Goal: Task Accomplishment & Management: Complete application form

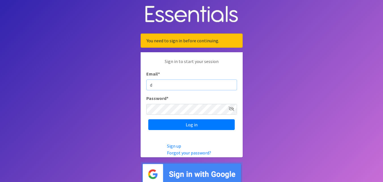
type input "[EMAIL_ADDRESS][DOMAIN_NAME]"
click at [148, 119] on input "Log in" at bounding box center [191, 124] width 86 height 11
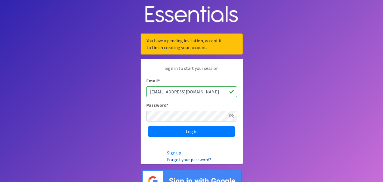
click at [175, 162] on link "Forgot your password?" at bounding box center [189, 159] width 44 height 6
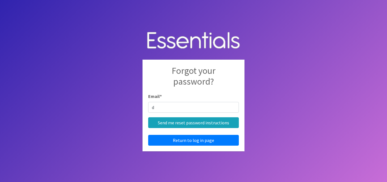
type input "director@changingtable.org"
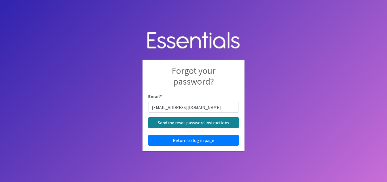
click at [199, 120] on input "Send me reset password instructions" at bounding box center [193, 122] width 91 height 11
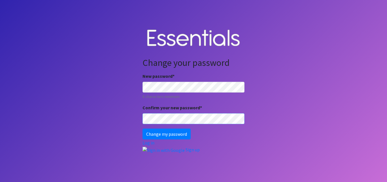
click at [143, 128] on input "Change my password" at bounding box center [167, 133] width 48 height 11
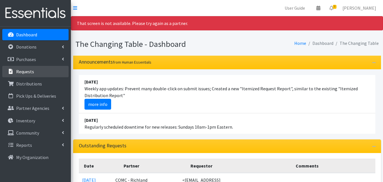
click at [49, 75] on link "Requests" at bounding box center [35, 71] width 66 height 11
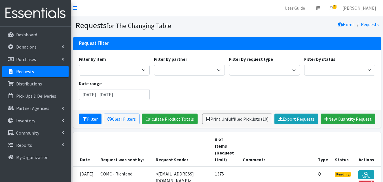
click at [188, 155] on th "Request Sender" at bounding box center [181, 149] width 59 height 34
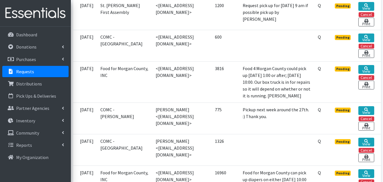
scroll to position [230, 0]
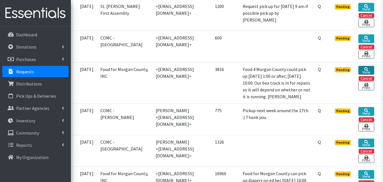
click at [366, 71] on icon at bounding box center [366, 69] width 4 height 4
click at [367, 72] on link "View" at bounding box center [366, 70] width 16 height 9
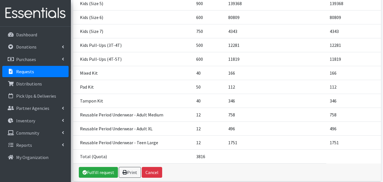
scroll to position [145, 0]
click at [106, 172] on link "Fulfill request" at bounding box center [98, 171] width 39 height 11
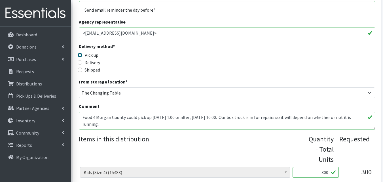
scroll to position [113, 0]
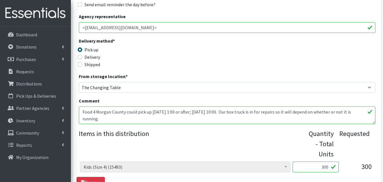
click at [162, 119] on textarea "Food 4 Morgan County could pick up [DATE] 1:00 or after; [DATE] 10:00. Our box …" at bounding box center [227, 115] width 296 height 18
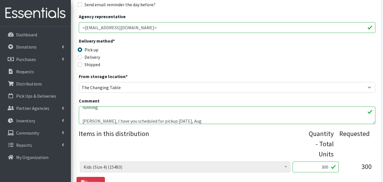
click at [163, 121] on textarea "Food 4 Morgan County could pick up [DATE] 1:00 or after; [DATE] 10:00. Our box …" at bounding box center [227, 115] width 296 height 18
click at [216, 120] on textarea "Food 4 Morgan County could pick up [DATE] 1:00 or after; [DATE] 10:00. Our box …" at bounding box center [227, 115] width 296 height 18
click at [219, 120] on textarea "Food 4 Morgan County could pick up [DATE] 1:00 or after; [DATE] 10:00. Our box …" at bounding box center [227, 115] width 296 height 18
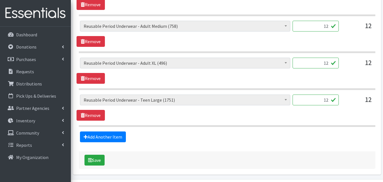
scroll to position [604, 0]
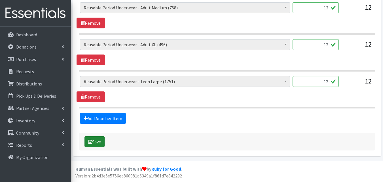
type textarea "Food 4 Morgan County could pick up Tues. Aug. 25 1:00 or after; Wed. Aug. 26 10…"
click at [97, 139] on button "Save" at bounding box center [94, 141] width 20 height 11
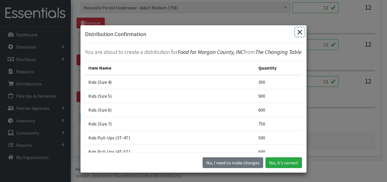
click at [301, 28] on button "Close" at bounding box center [299, 31] width 9 height 9
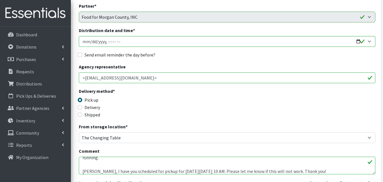
scroll to position [52, 0]
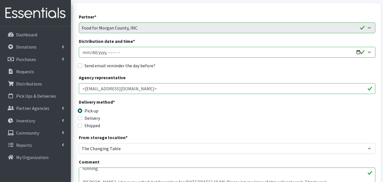
click at [362, 53] on input "Distribution date and time *" at bounding box center [227, 52] width 296 height 11
click at [355, 50] on input "Distribution date and time *" at bounding box center [227, 52] width 296 height 11
type input "2025-08-27T10:00"
click at [222, 57] on input "Distribution date and time *" at bounding box center [227, 52] width 296 height 11
click at [81, 64] on input "Send email reminder the day before?" at bounding box center [80, 65] width 5 height 5
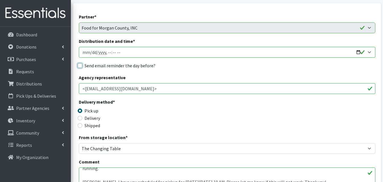
checkbox input "true"
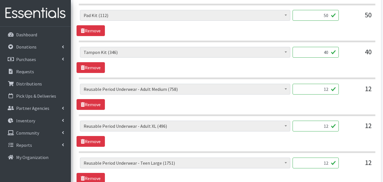
scroll to position [604, 0]
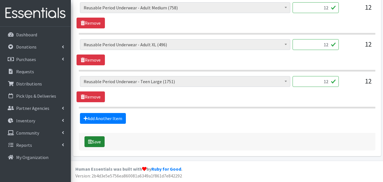
click at [95, 141] on button "Save" at bounding box center [94, 141] width 20 height 11
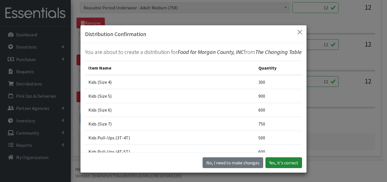
click at [278, 163] on button "Yes, it's correct" at bounding box center [283, 162] width 37 height 11
